Goal: Task Accomplishment & Management: Use online tool/utility

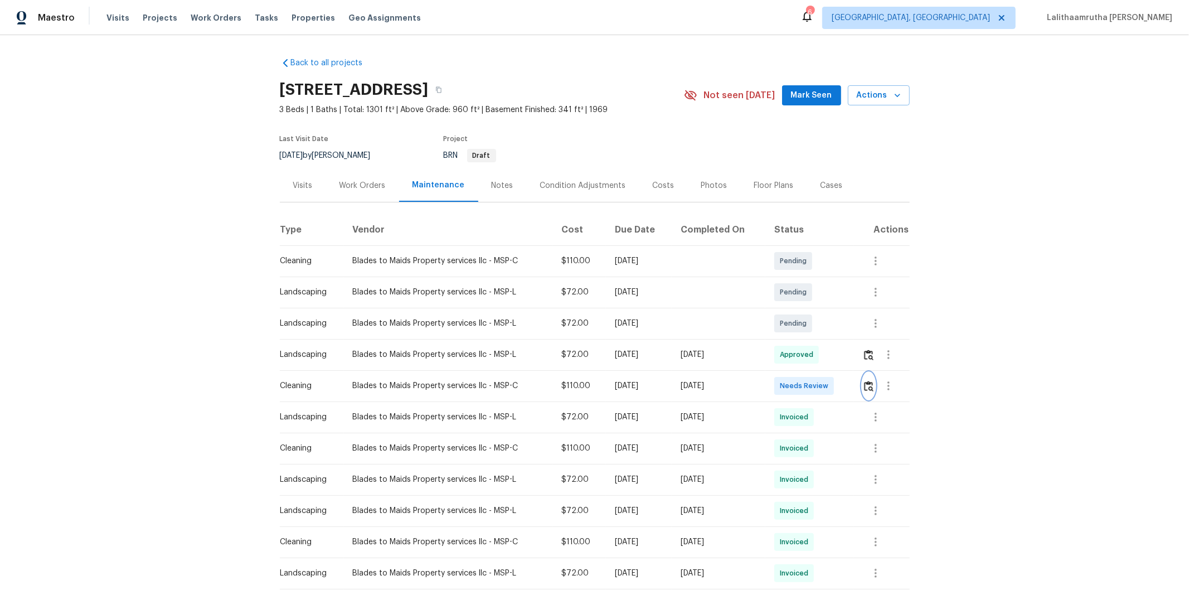
click at [845, 383] on img "button" at bounding box center [868, 386] width 9 height 11
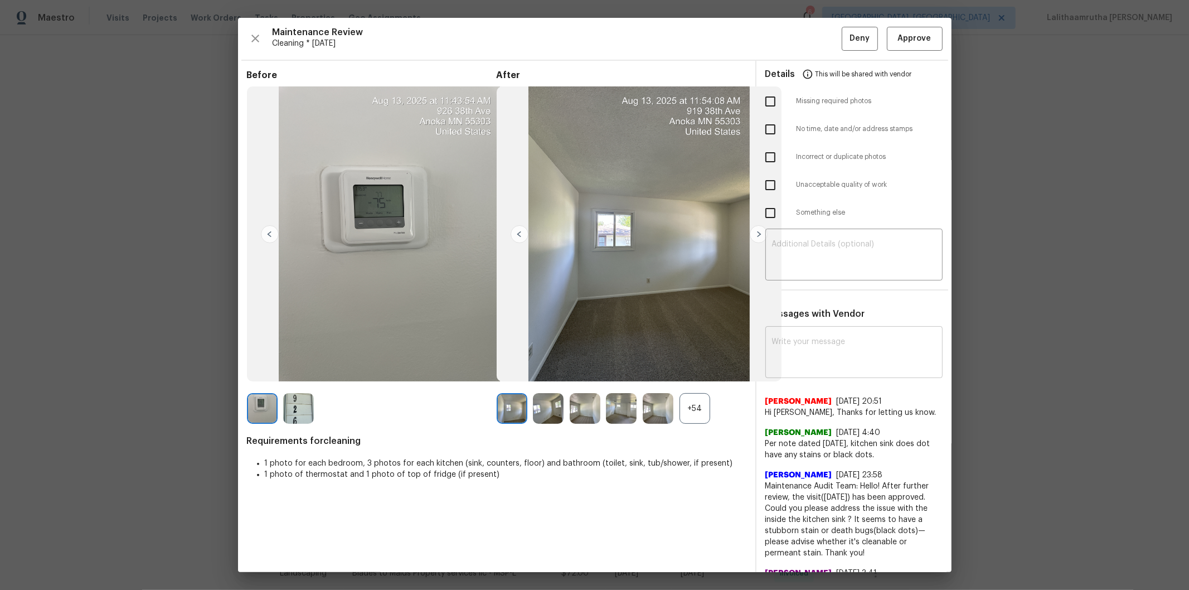
click at [824, 346] on textarea at bounding box center [854, 353] width 164 height 31
click at [829, 341] on textarea at bounding box center [854, 353] width 164 height 31
paste textarea "https://admin.opendoor.com/admin/properties/8593143/3ZH5YVK83T3KA/-/listing"
type textarea "https://admin.opendoor.com/admin/properties/8593143/3ZH5YVK83T3KA/-/listing"
click at [819, 347] on textarea "https://admin.opendoor.com/admin/properties/8593143/3ZH5YVK83T3KA/-/listing" at bounding box center [834, 353] width 124 height 31
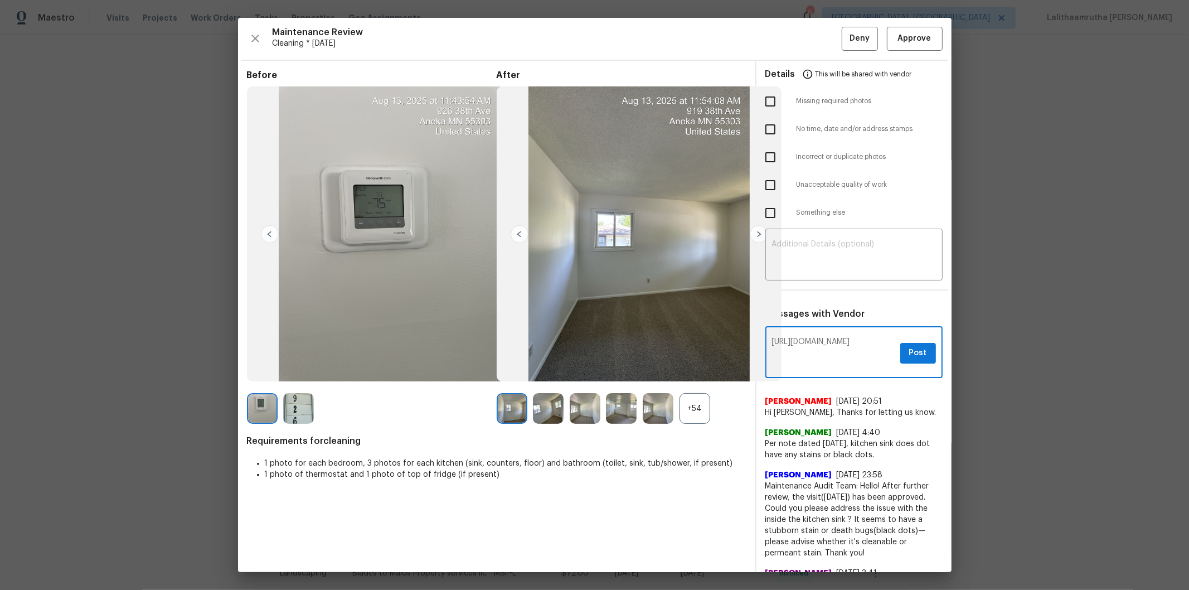
click at [833, 352] on textarea "https://admin.opendoor.com/admin/properties/8593143/3ZH5YVK83T3KA/-/listing" at bounding box center [834, 353] width 124 height 31
click at [825, 343] on textarea at bounding box center [854, 353] width 164 height 31
paste textarea "Maintenance Audit Team: Hello! Unfortunately, this cleaning visit completed on …"
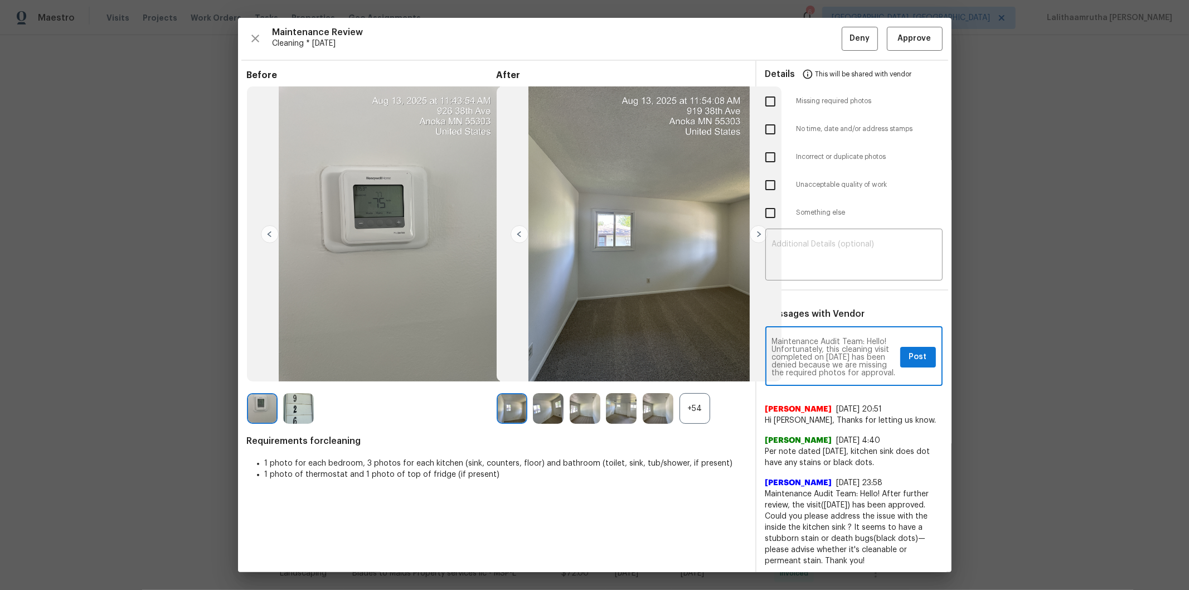
scroll to position [156, 0]
type textarea "Maintenance Audit Team: Hello! Unfortunately, this cleaning visit completed on …"
click at [832, 260] on textarea at bounding box center [854, 255] width 164 height 31
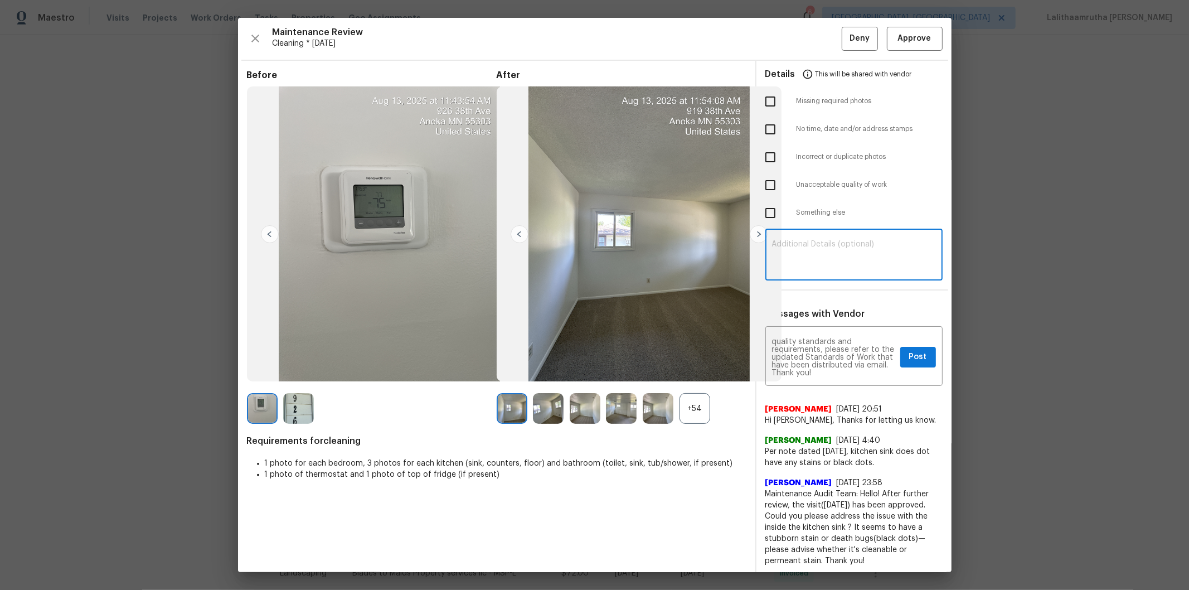
paste textarea "Maintenance Audit Team: Hello! Unfortunately, this cleaning visit completed on …"
type textarea "Maintenance Audit Team: Hello! Unfortunately, this cleaning visit completed on …"
click at [761, 102] on input "checkbox" at bounding box center [770, 101] width 23 height 23
checkbox input "true"
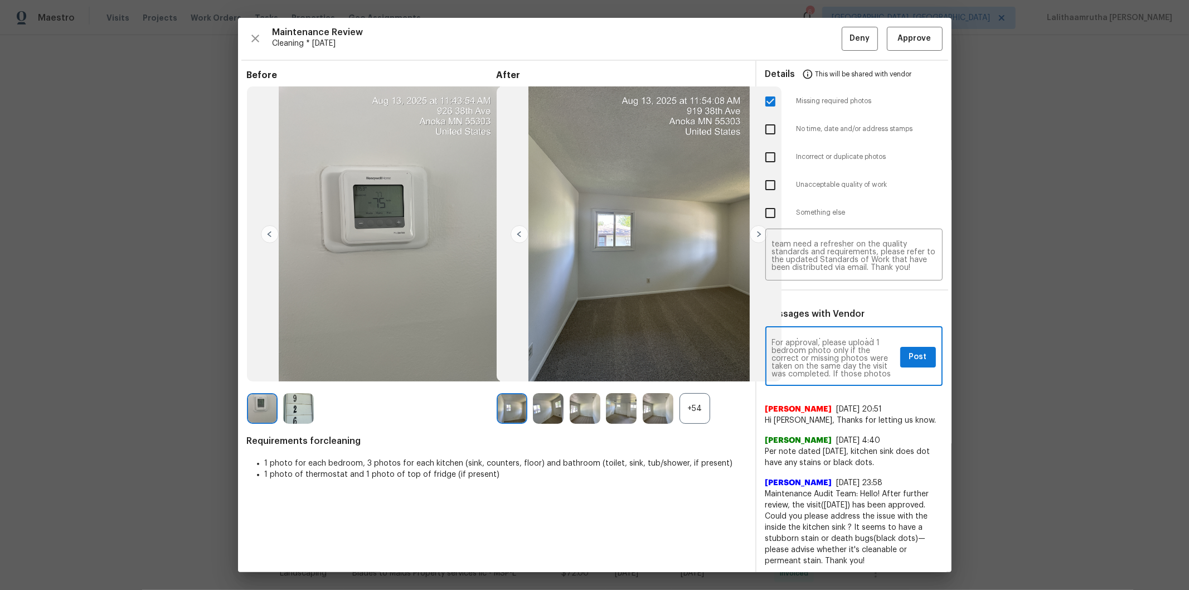
scroll to position [49, 0]
click at [845, 354] on span "Post" at bounding box center [918, 357] width 18 height 14
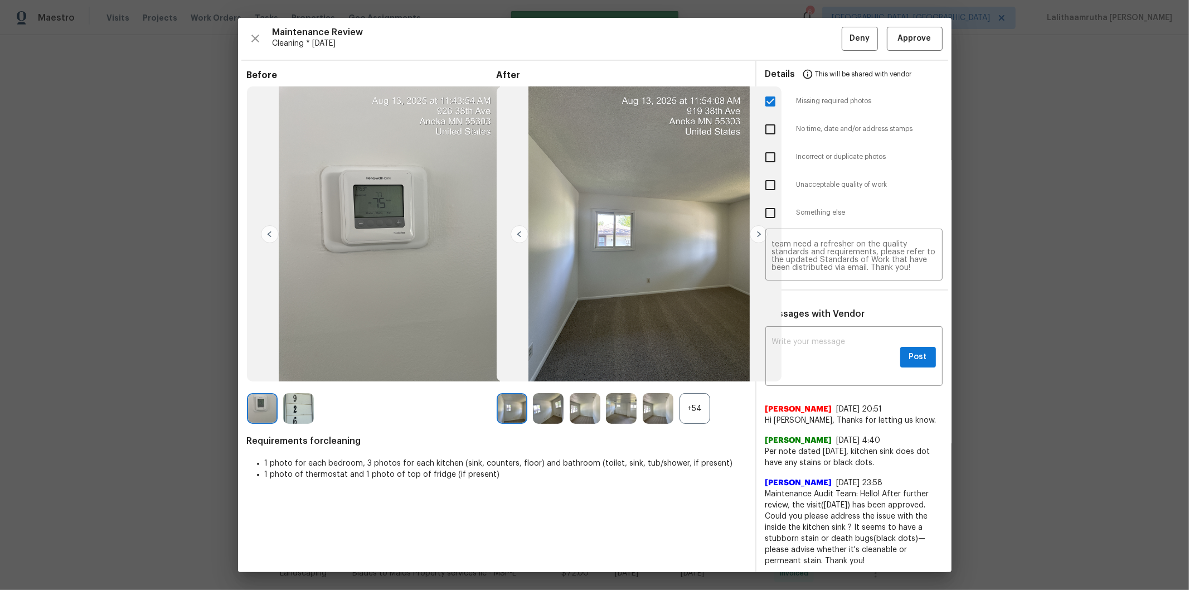
scroll to position [0, 0]
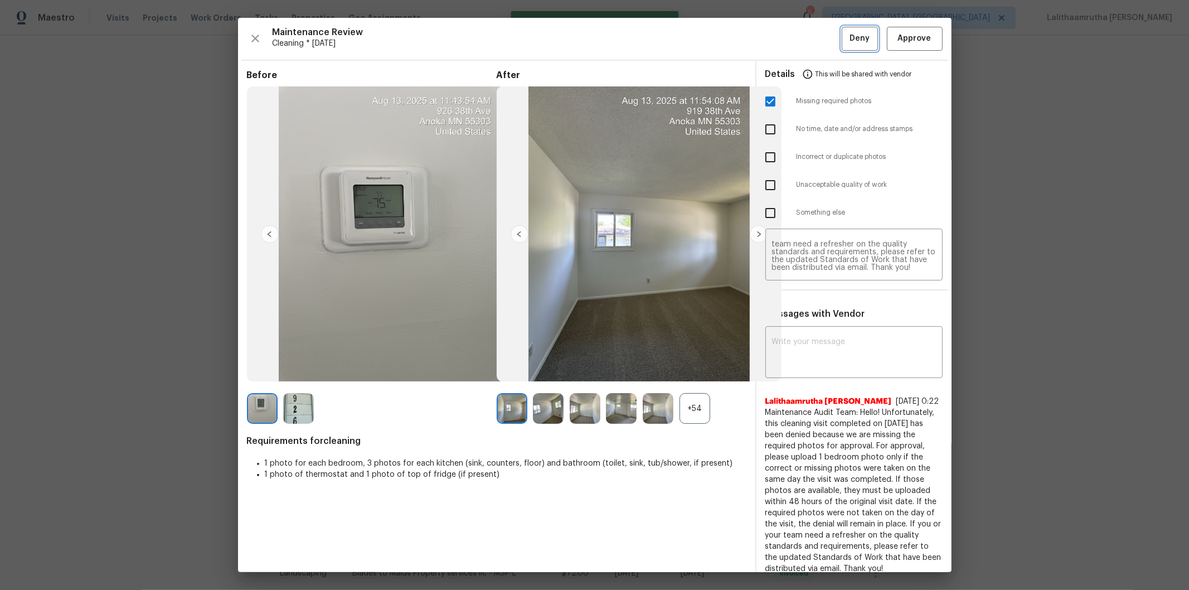
click at [845, 36] on span "Deny" at bounding box center [859, 39] width 20 height 14
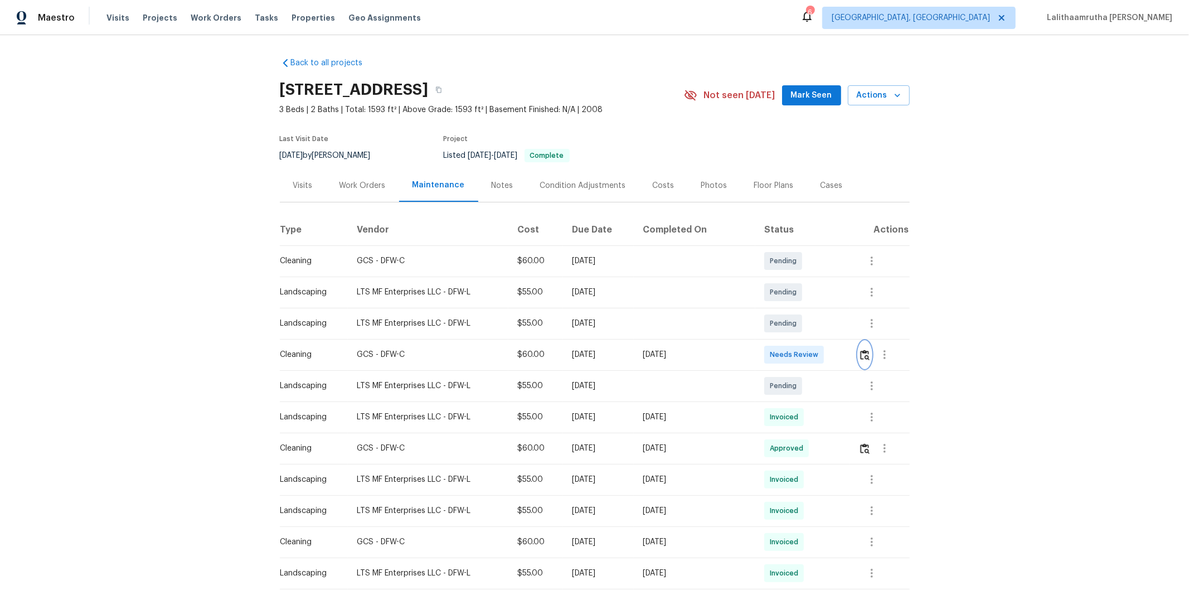
click at [845, 355] on img "button" at bounding box center [864, 354] width 9 height 11
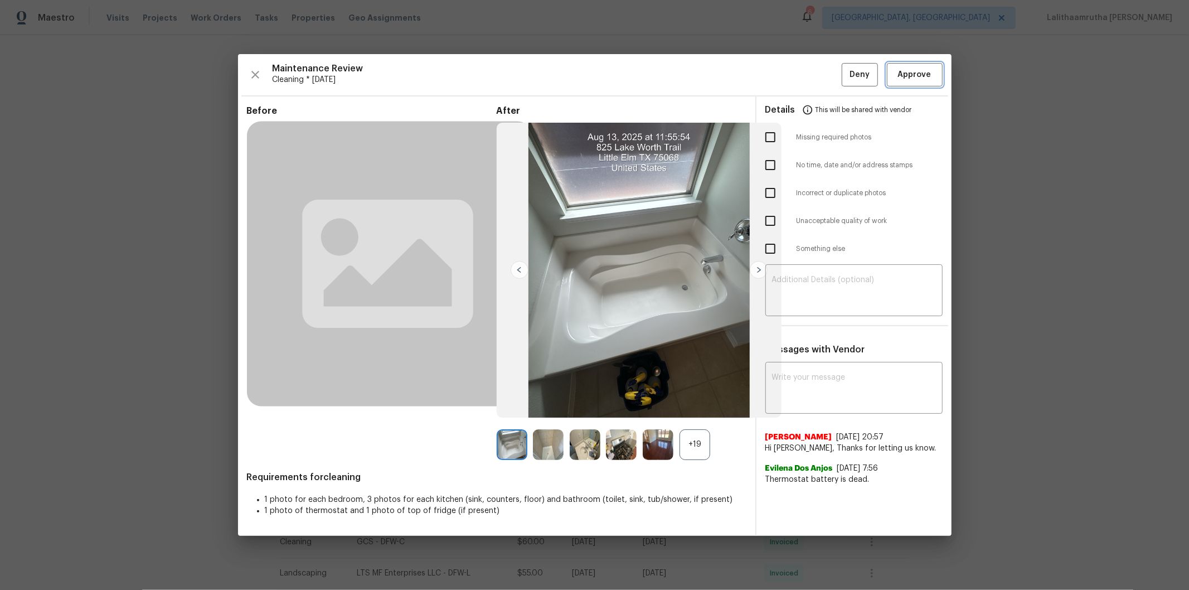
click at [845, 72] on span "Approve" at bounding box center [914, 75] width 33 height 14
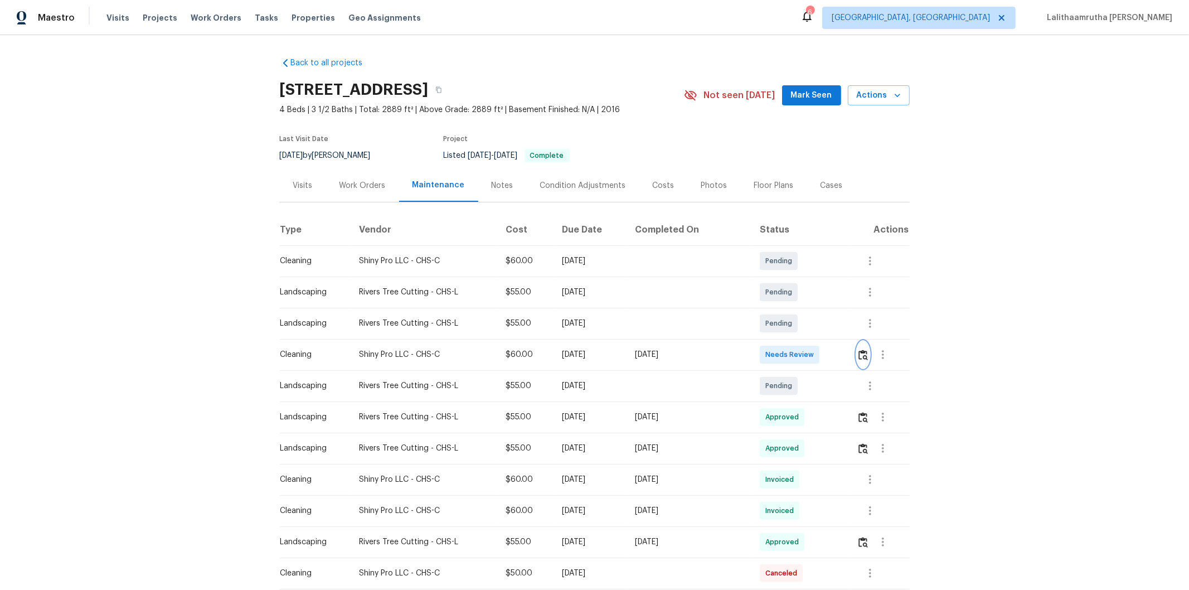
click at [860, 353] on img "button" at bounding box center [862, 354] width 9 height 11
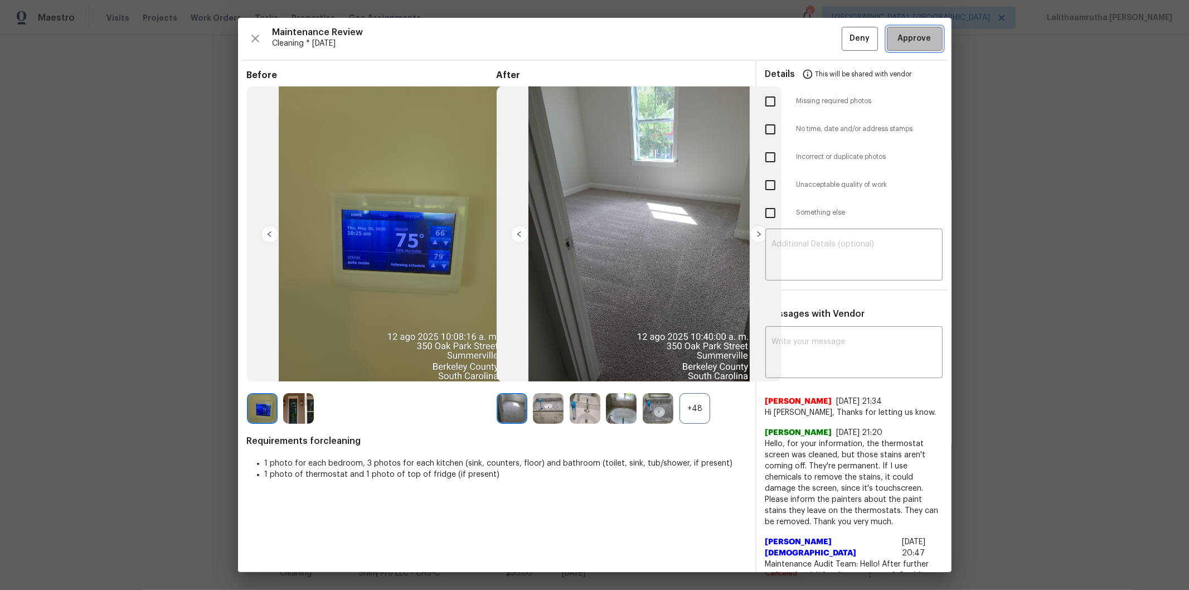
click at [914, 40] on span "Approve" at bounding box center [914, 39] width 33 height 14
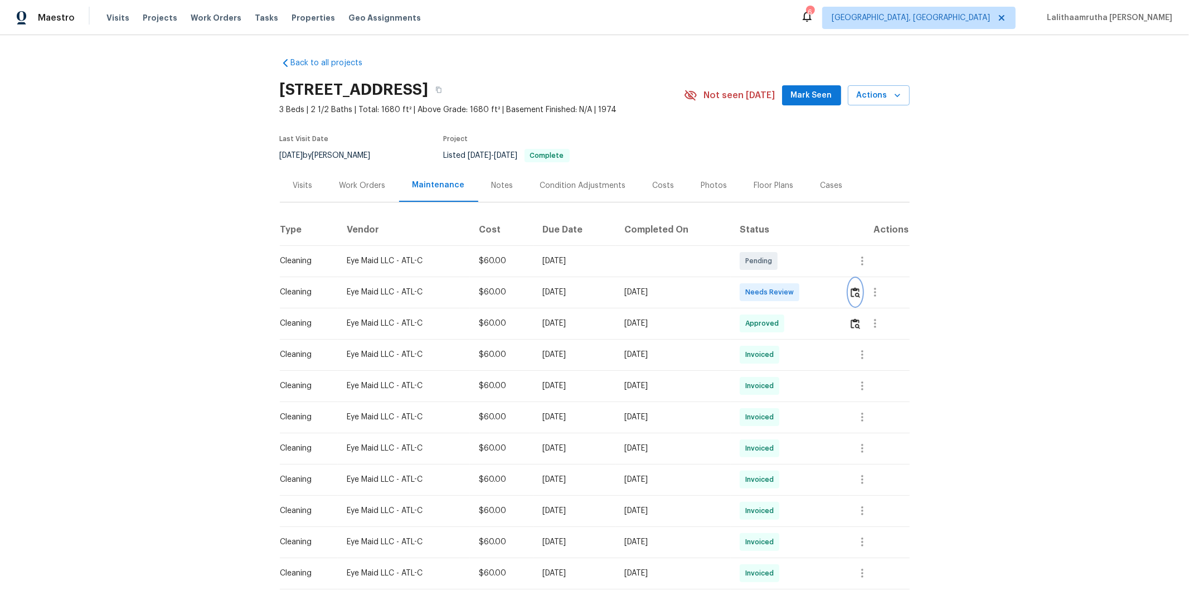
click at [845, 294] on img "button" at bounding box center [855, 292] width 9 height 11
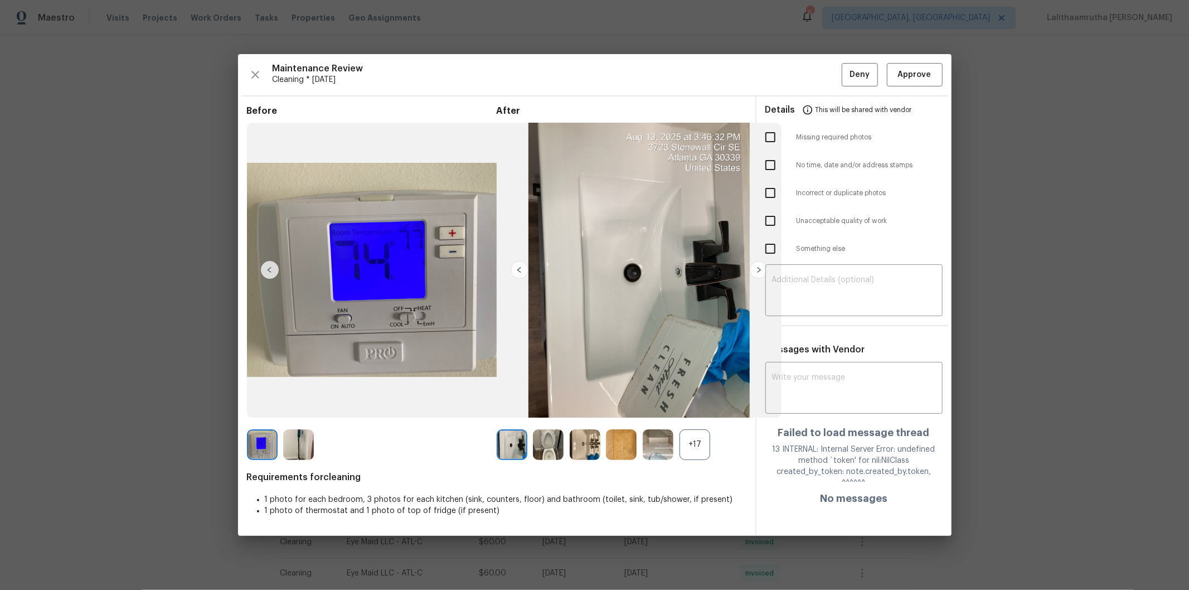
click at [845, 60] on div "Maintenance Review Cleaning * Mon, Aug 04 Deny Approve Before After +17 Require…" at bounding box center [594, 295] width 713 height 482
click at [845, 68] on span "Approve" at bounding box center [914, 75] width 33 height 14
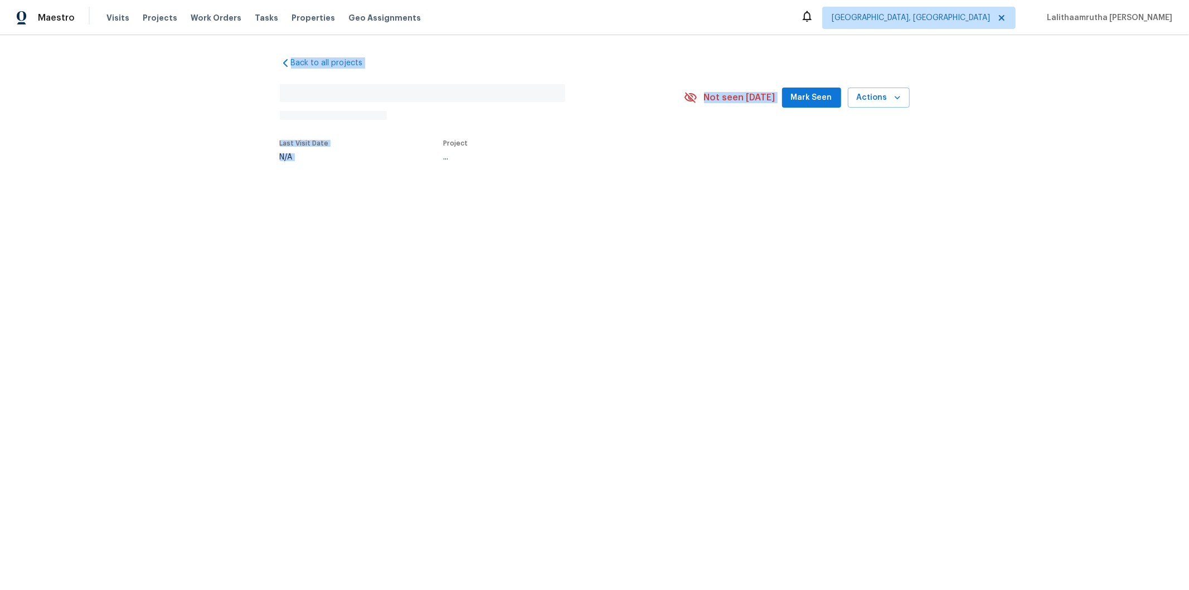
drag, startPoint x: 421, startPoint y: 103, endPoint x: 425, endPoint y: 196, distance: 93.2
click at [415, 165] on div "Back to all projects No address found N/A Not seen [DATE] Mark Seen Actions Las…" at bounding box center [594, 135] width 1189 height 200
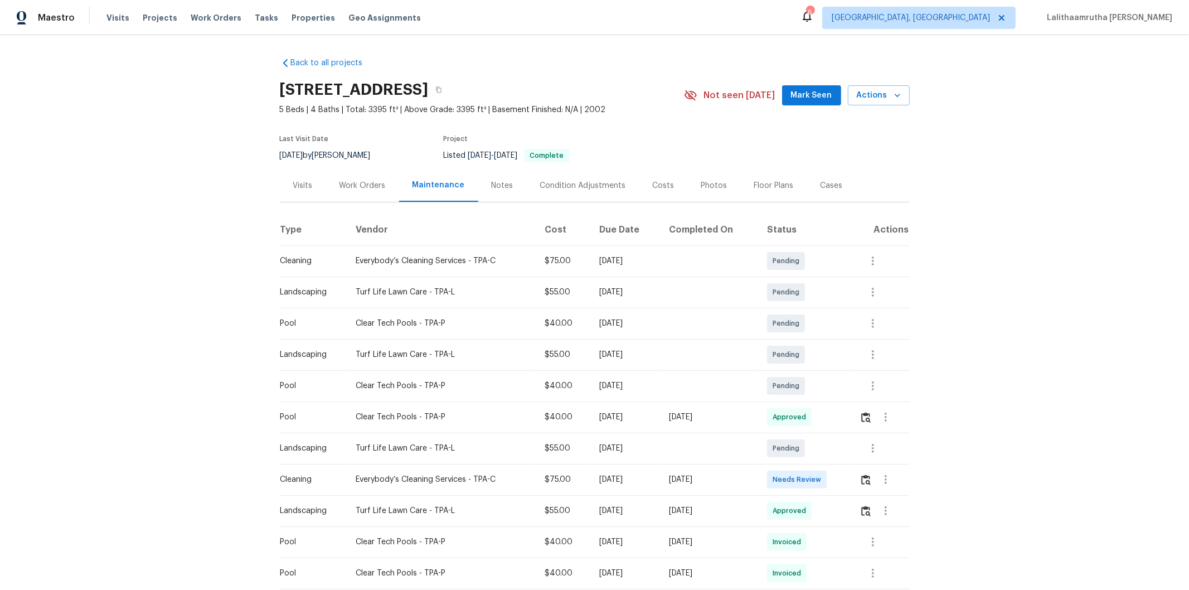
drag, startPoint x: 1008, startPoint y: 318, endPoint x: 999, endPoint y: 322, distance: 9.2
click at [845, 319] on div "Back to all projects [STREET_ADDRESS] 5 Beds | 4 Baths | Total: 3395 ft² | Abov…" at bounding box center [594, 312] width 1189 height 555
click at [845, 396] on button "button" at bounding box center [885, 479] width 27 height 27
click at [845, 396] on div at bounding box center [594, 295] width 1189 height 590
click at [845, 396] on img "button" at bounding box center [865, 479] width 9 height 11
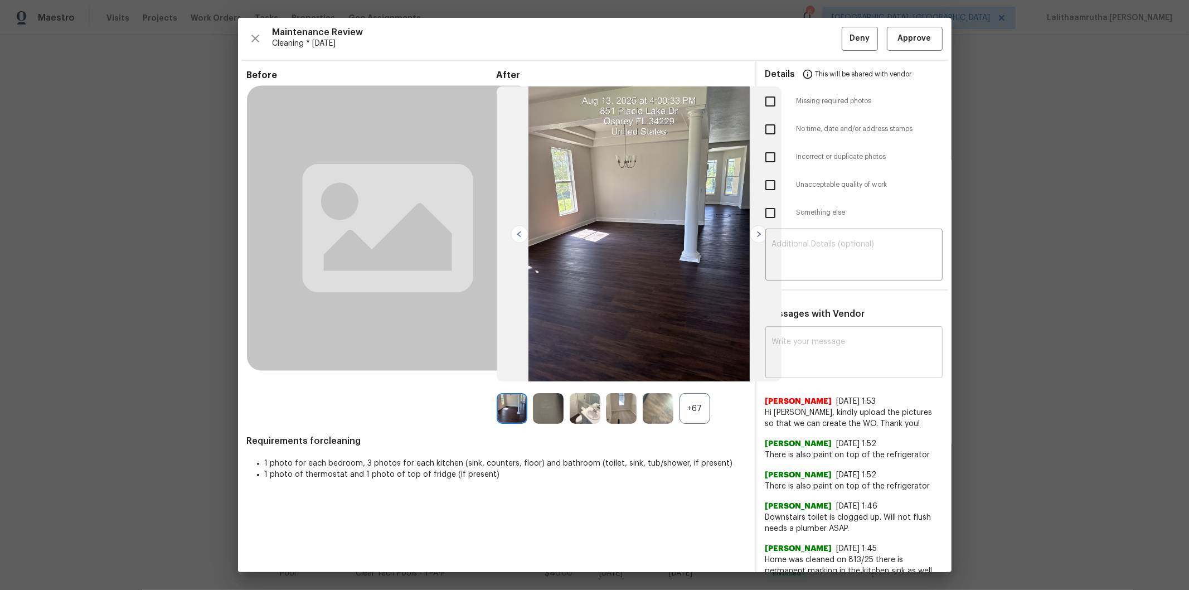
click at [829, 338] on textarea at bounding box center [854, 353] width 164 height 31
paste textarea "Maintenance Audit Team: Hello! Unfortunately, this cleaning visit completed on …"
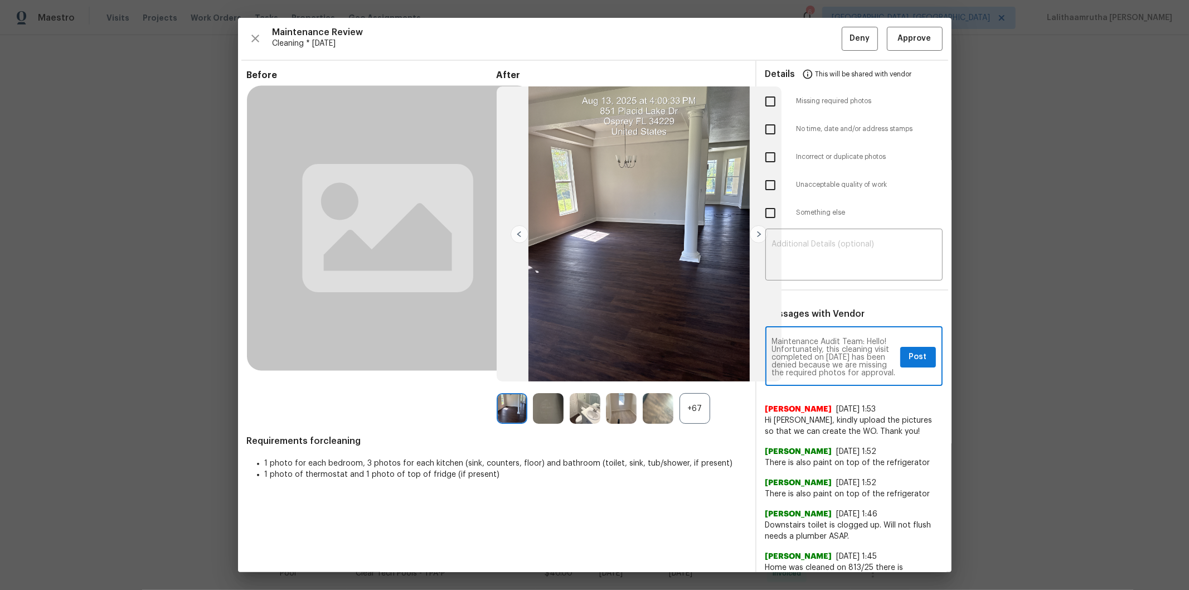
scroll to position [156, 0]
type textarea "Maintenance Audit Team: Hello! Unfortunately, this cleaning visit completed on …"
click at [825, 259] on textarea at bounding box center [854, 255] width 164 height 31
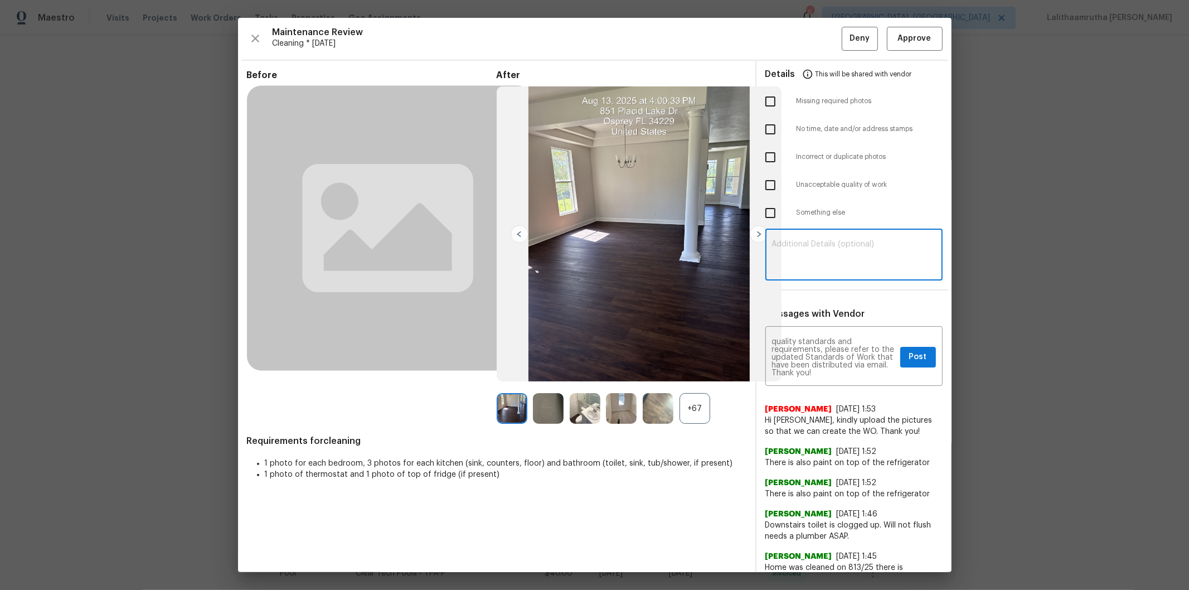
paste textarea "Maintenance Audit Team: Hello! Unfortunately, this cleaning visit completed on …"
type textarea "Maintenance Audit Team: Hello! Unfortunately, this cleaning visit completed on …"
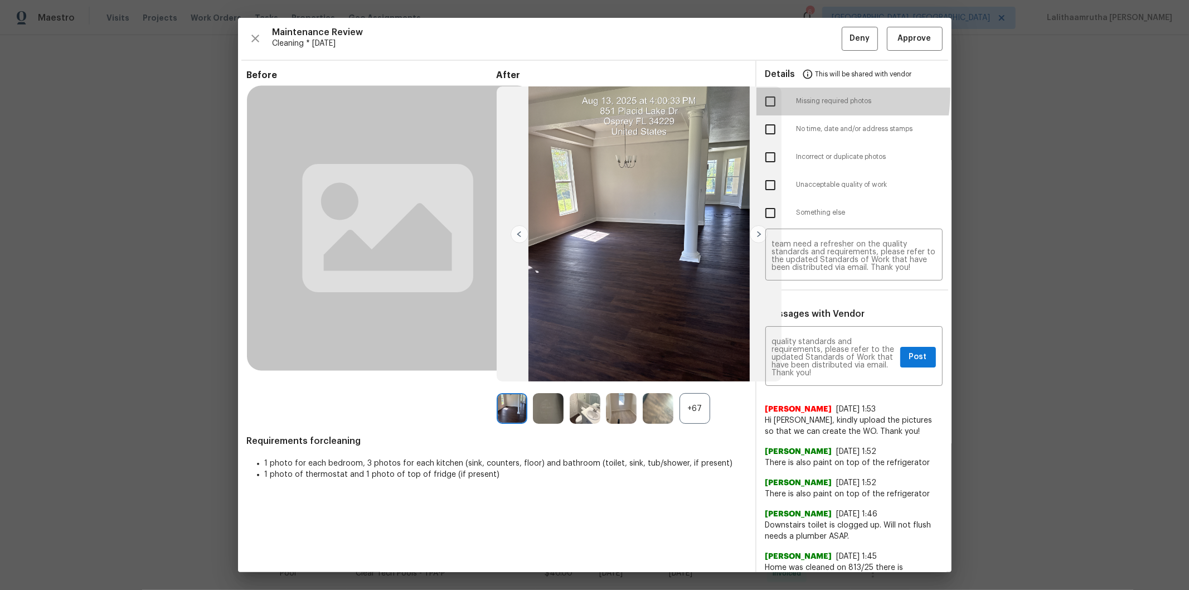
click at [766, 92] on input "checkbox" at bounding box center [770, 101] width 23 height 23
checkbox input "true"
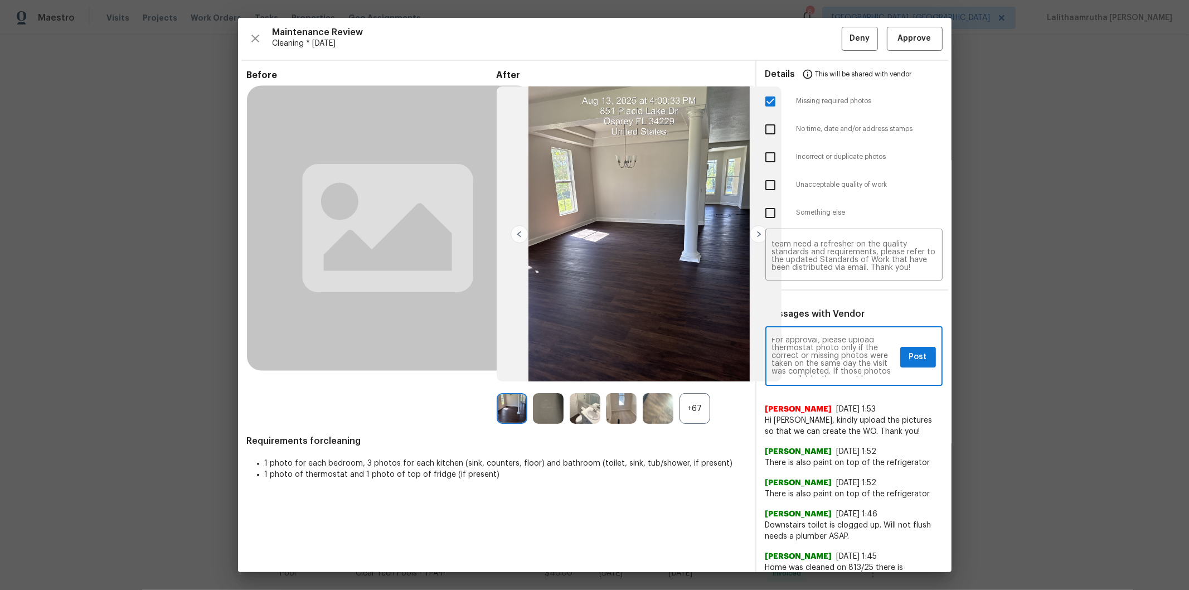
scroll to position [49, 0]
click at [845, 357] on span "Post" at bounding box center [918, 357] width 18 height 14
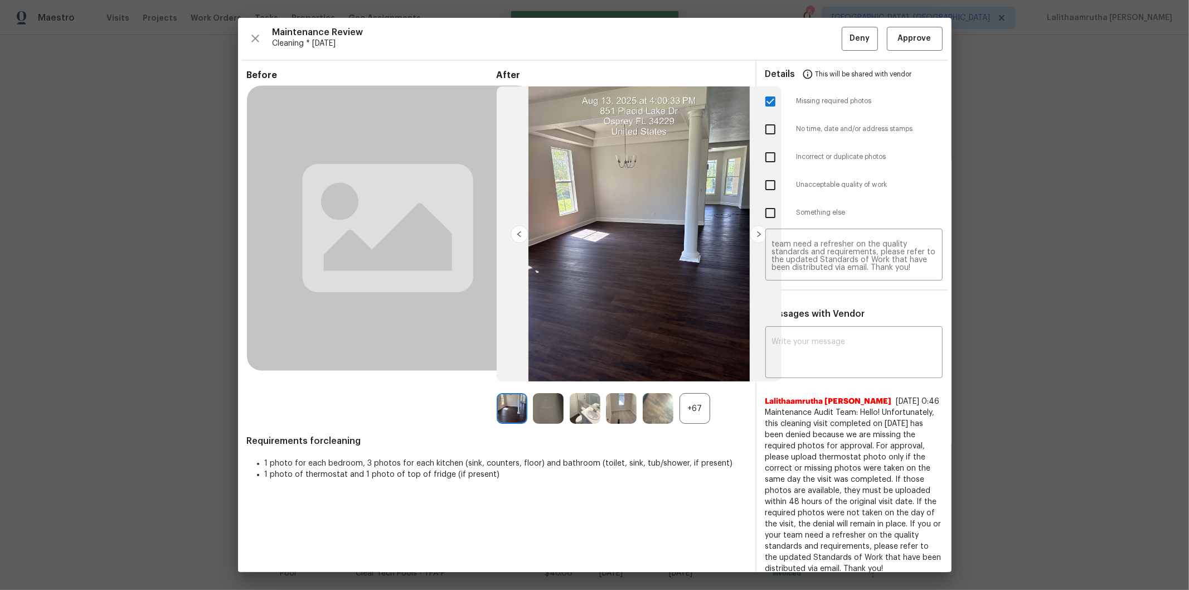
scroll to position [0, 0]
click at [845, 38] on span "Deny" at bounding box center [859, 39] width 20 height 14
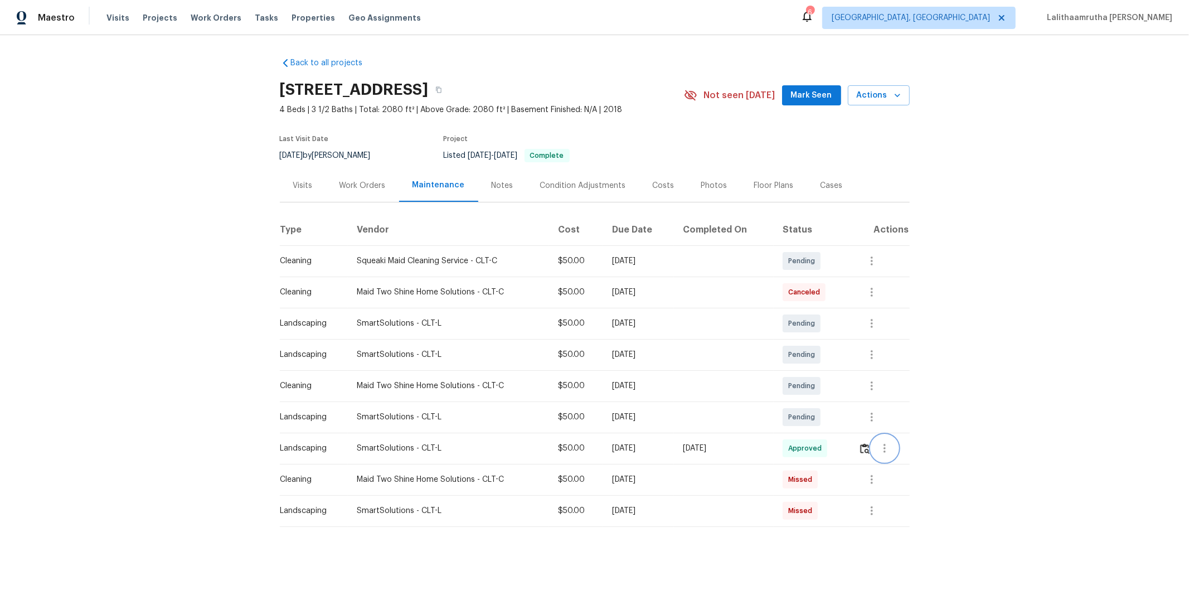
click at [845, 396] on icon "button" at bounding box center [884, 447] width 13 height 13
click at [845, 396] on li "View details" at bounding box center [909, 467] width 78 height 18
